Goal: Task Accomplishment & Management: Manage account settings

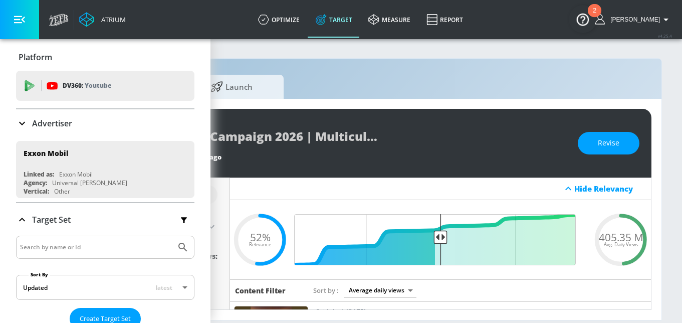
scroll to position [289, 0]
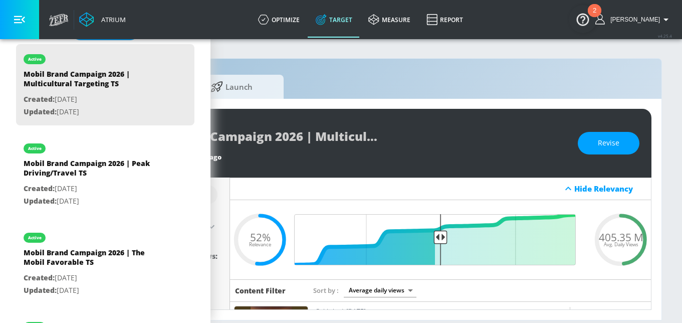
click at [381, 188] on div "Hide Relevancy" at bounding box center [440, 188] width 421 height 23
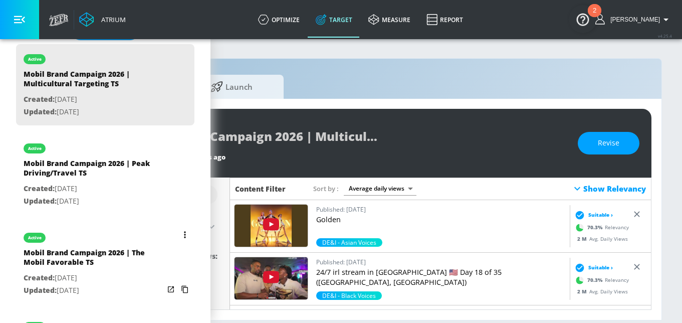
click at [131, 278] on p "Created: [DATE]" at bounding box center [94, 278] width 140 height 13
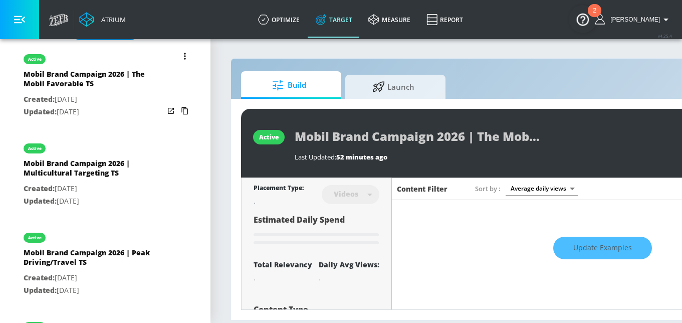
click at [185, 56] on icon "list of Target Set" at bounding box center [185, 56] width 2 height 7
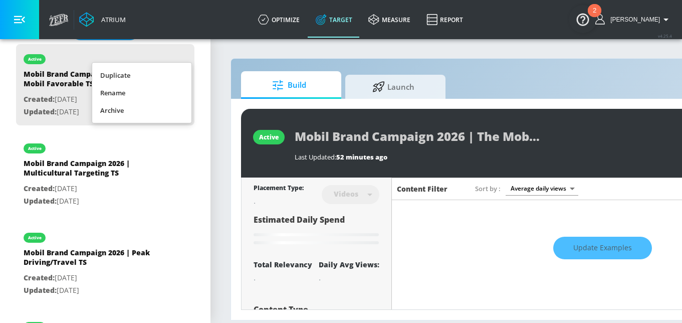
click at [131, 77] on li "Duplicate" at bounding box center [141, 76] width 99 height 18
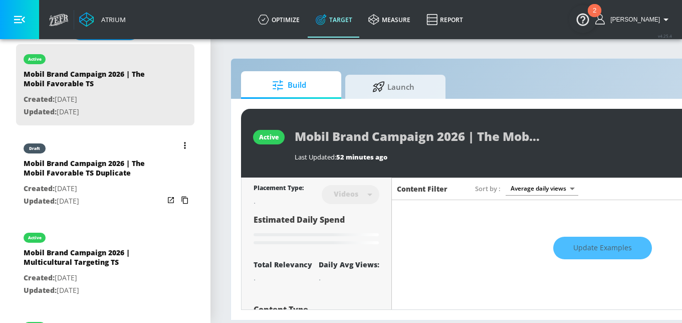
click at [95, 187] on p "Created: [DATE]" at bounding box center [94, 188] width 140 height 13
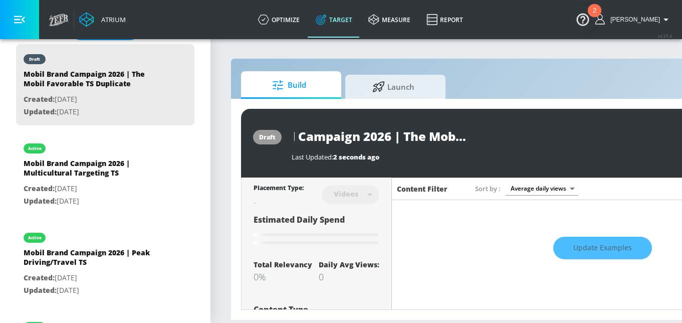
scroll to position [0, 75]
click at [406, 134] on input "Mobil Brand Campaign 2026 | The Mobil Favorable TS Duplicate" at bounding box center [417, 136] width 251 height 23
drag, startPoint x: 404, startPoint y: 133, endPoint x: 527, endPoint y: 133, distance: 123.3
click at [527, 133] on input "Mobil Brand Campaign 2026 | The Mobil Favorable TS Duplicate" at bounding box center [417, 136] width 251 height 23
paste input "The Exxon Favorable"
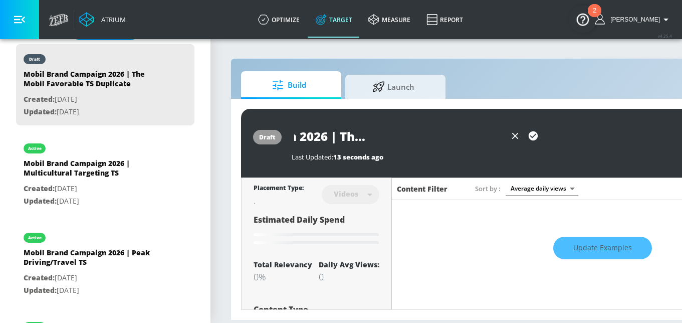
scroll to position [0, 184]
click at [486, 138] on input "Mobil Brand Campaign 2026 | The Exxon Favorable TS Duplicate" at bounding box center [399, 136] width 215 height 23
click at [332, 135] on input "Mobil Brand Campaign 2026 | The Exxon Favorable TS" at bounding box center [399, 136] width 215 height 23
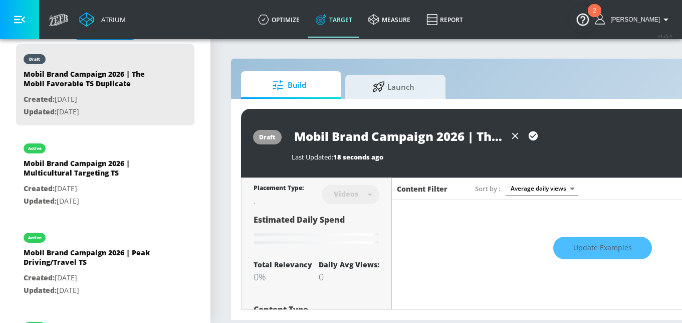
drag, startPoint x: 434, startPoint y: 138, endPoint x: 281, endPoint y: 135, distance: 153.4
click at [281, 135] on div "draft Mobil Brand Campaign 2026 | The Exxon Favorable TS Last Updated: 18 secon…" at bounding box center [527, 143] width 572 height 69
paste input "Exxon"
click at [533, 138] on icon "button" at bounding box center [533, 135] width 9 height 9
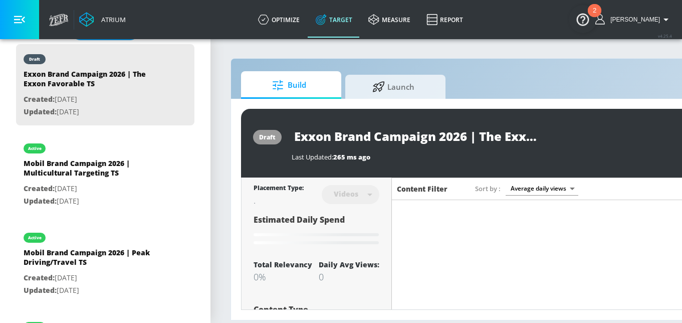
type input "Mobil Brand Campaign 2026 | The Mobil Favorable TS Duplicate"
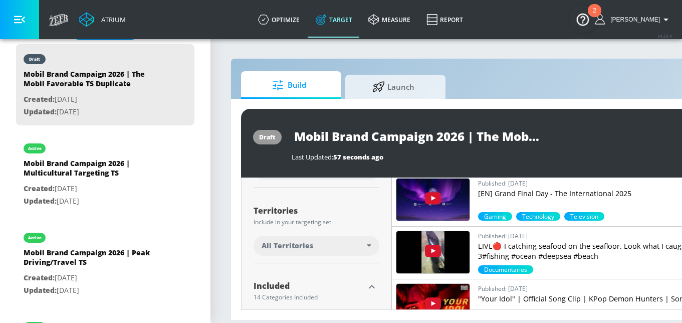
scroll to position [240, 0]
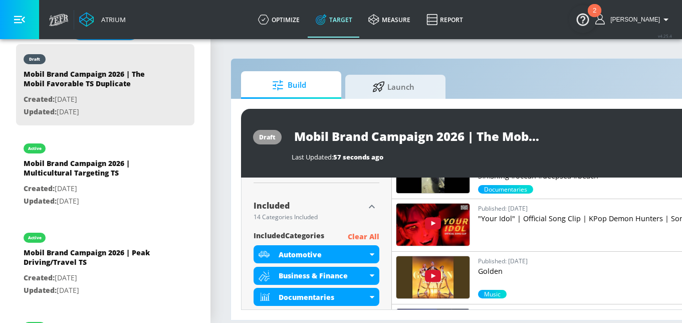
click at [363, 237] on p "Clear All" at bounding box center [364, 237] width 32 height 13
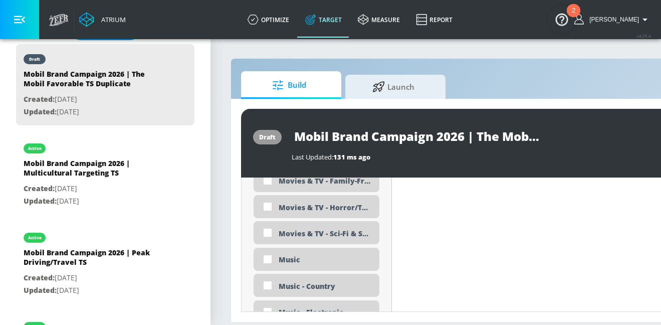
scroll to position [1976, 0]
click at [291, 258] on div "Music" at bounding box center [325, 262] width 93 height 10
checkbox input "true"
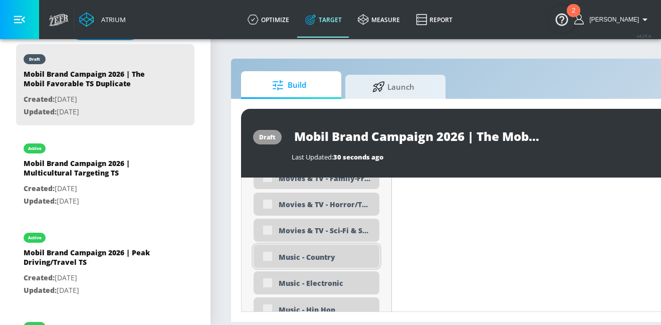
scroll to position [1997, 0]
click at [288, 257] on div "Music - Country" at bounding box center [325, 257] width 93 height 10
click at [313, 258] on div "Music - Country" at bounding box center [325, 257] width 93 height 10
click at [293, 255] on div "Music - Country" at bounding box center [325, 257] width 93 height 10
click at [284, 258] on div "Music - Country" at bounding box center [325, 257] width 93 height 10
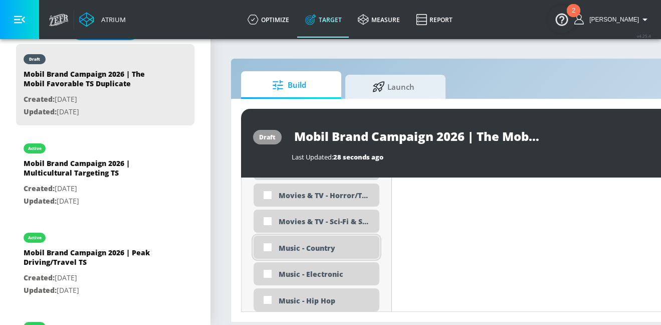
scroll to position [1989, 0]
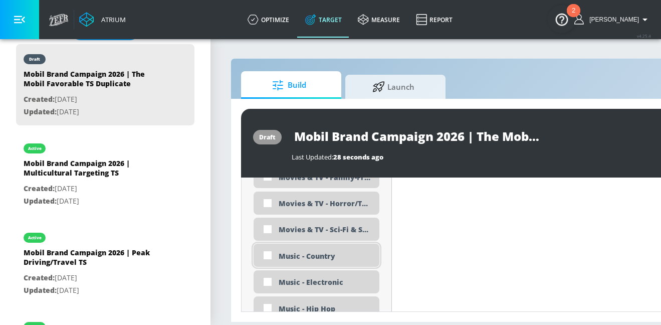
click at [296, 255] on div "Music - Country" at bounding box center [325, 256] width 93 height 10
checkbox input "true"
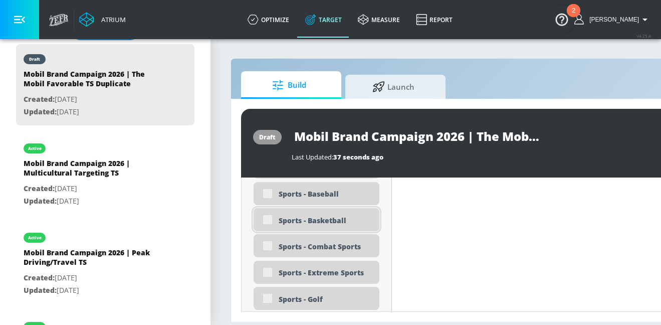
scroll to position [2647, 0]
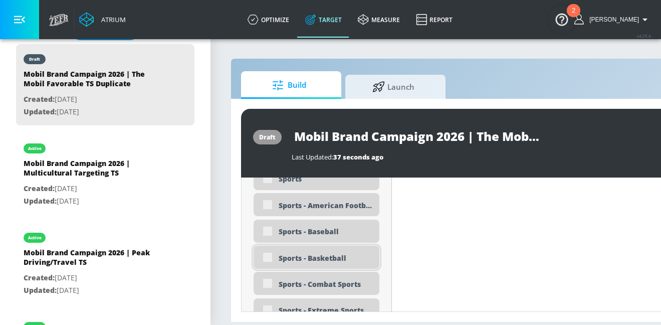
click at [305, 253] on div "Sports - Basketball" at bounding box center [325, 258] width 93 height 10
click at [308, 259] on div "Sports - Basketball" at bounding box center [325, 258] width 93 height 10
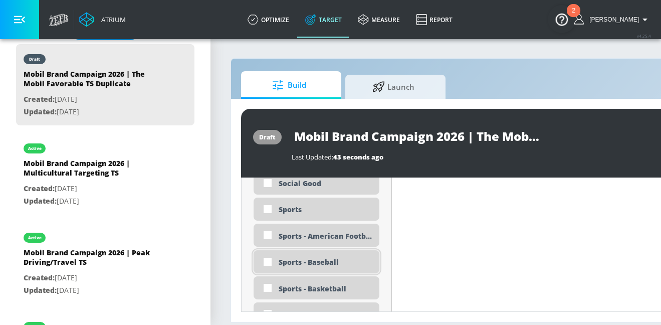
scroll to position [2607, 0]
click at [327, 232] on div "Sports - American Football" at bounding box center [325, 237] width 93 height 10
checkbox input "true"
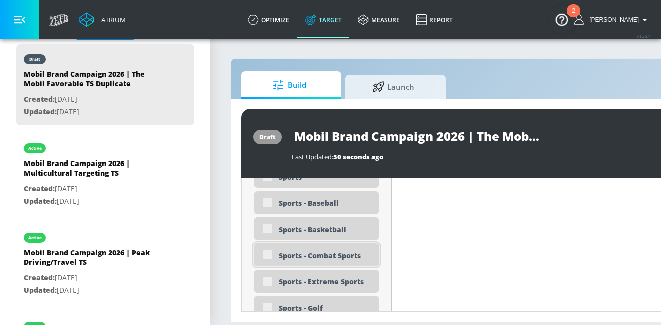
click at [305, 264] on div "Sports - Combat Sports" at bounding box center [317, 254] width 126 height 23
click at [329, 254] on div "Sports - Combat Sports" at bounding box center [325, 256] width 93 height 10
click at [309, 253] on div "Sports - Combat Sports" at bounding box center [325, 256] width 93 height 10
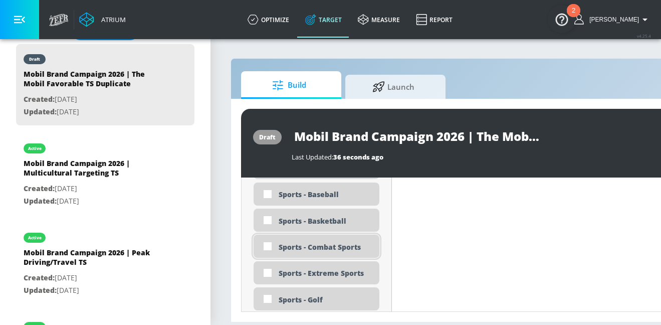
scroll to position [2662, 0]
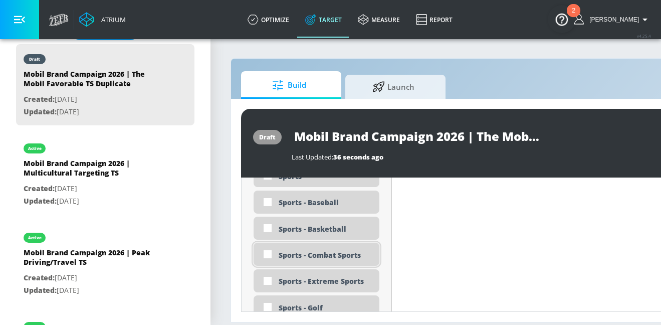
click at [309, 253] on div "Sports - Combat Sports" at bounding box center [325, 255] width 93 height 10
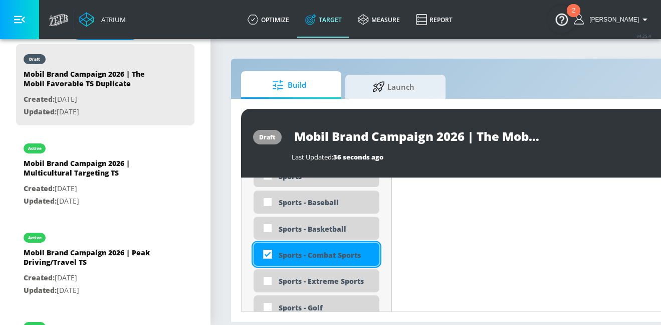
checkbox input "true"
